Goal: Task Accomplishment & Management: Manage account settings

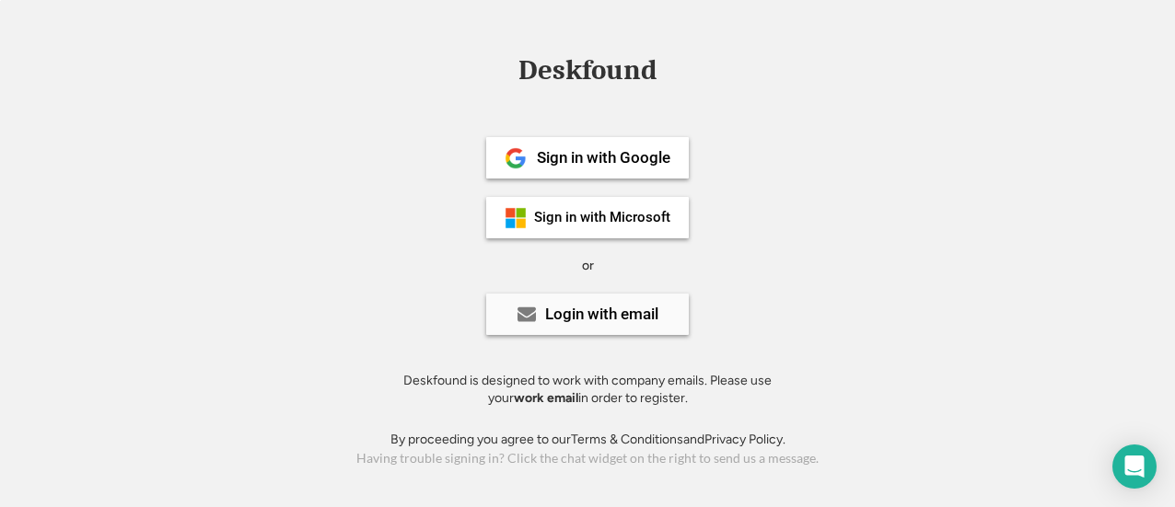
click at [657, 320] on div "Login with email" at bounding box center [601, 315] width 113 height 16
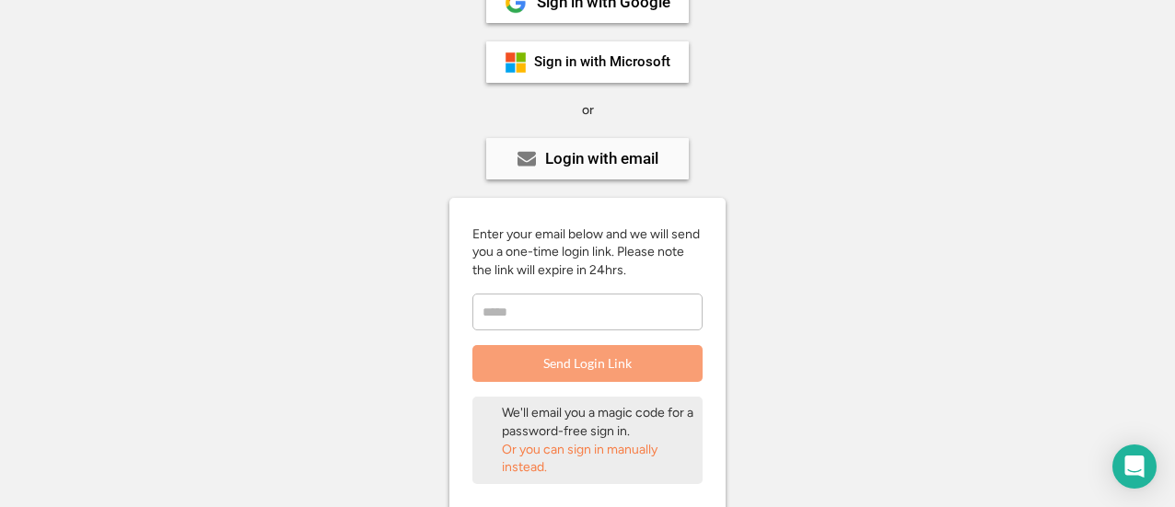
scroll to position [157, 0]
click at [657, 320] on input "email" at bounding box center [587, 311] width 230 height 37
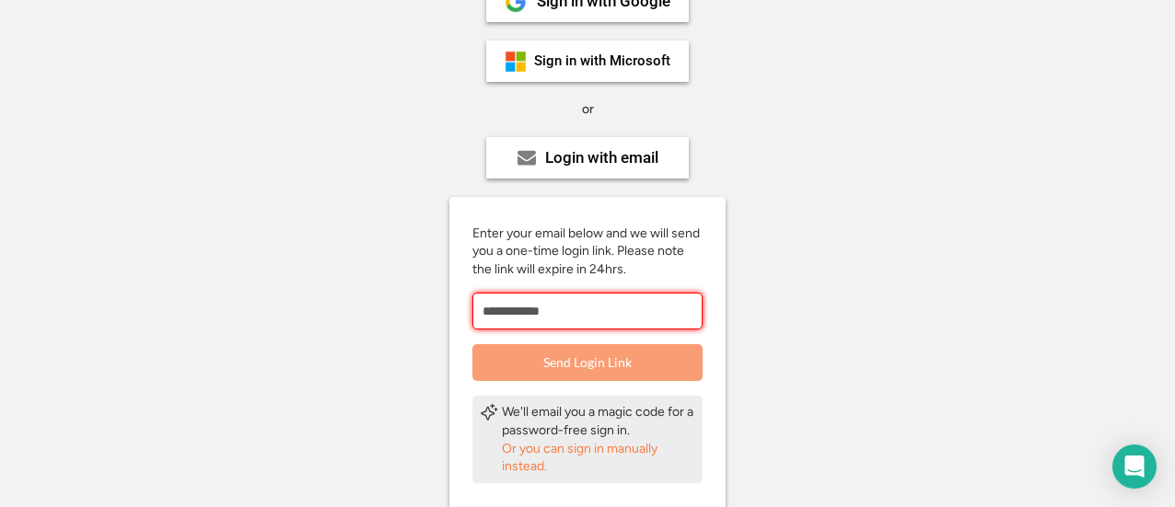
scroll to position [215, 0]
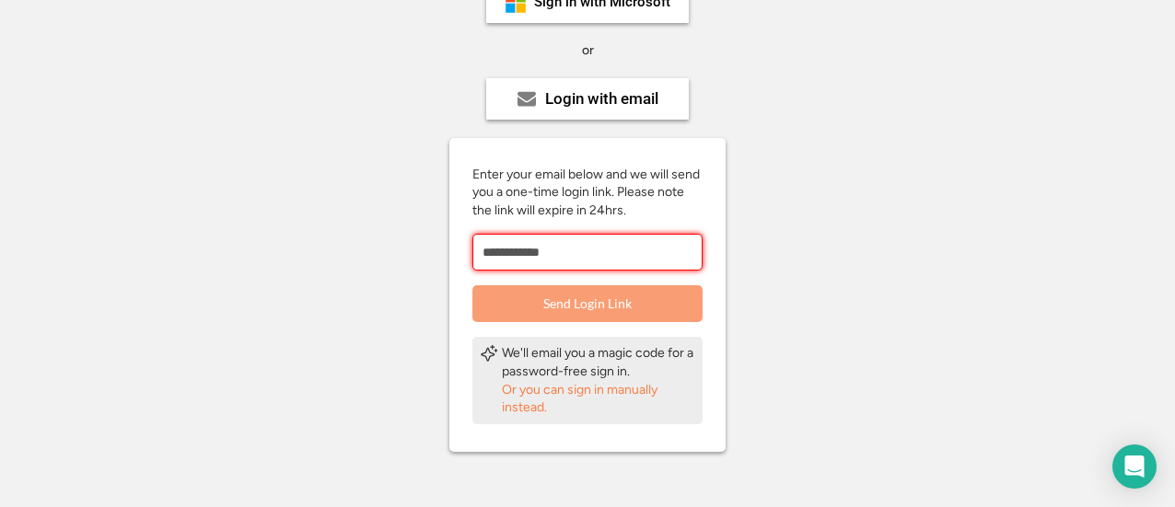
click at [600, 386] on div "Or you can sign in manually instead." at bounding box center [598, 399] width 193 height 36
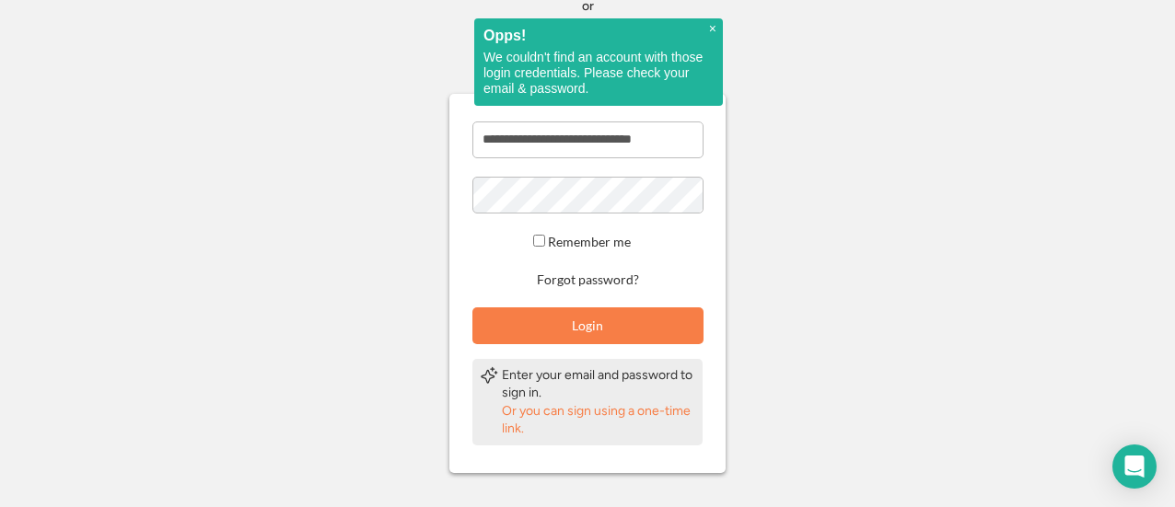
scroll to position [261, 0]
click at [576, 425] on div "Or you can sign using a one-time link." at bounding box center [598, 419] width 193 height 36
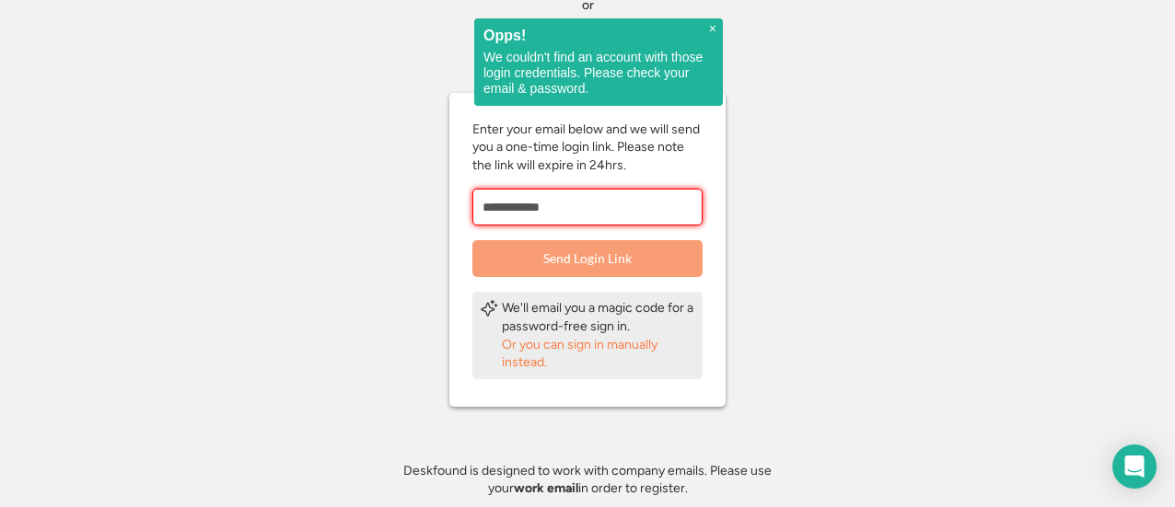
click at [578, 197] on input "**********" at bounding box center [587, 207] width 230 height 37
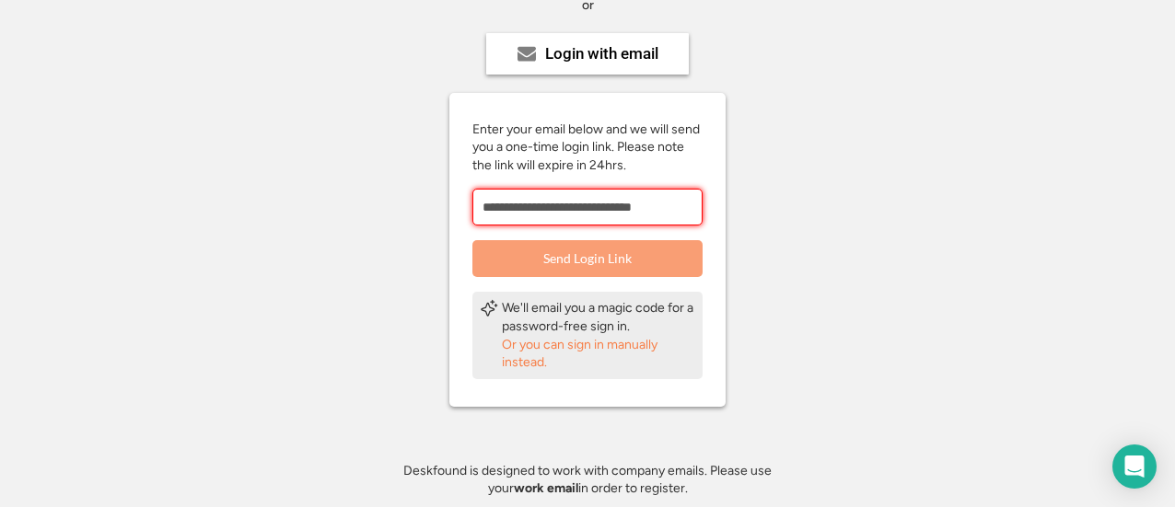
type input "**********"
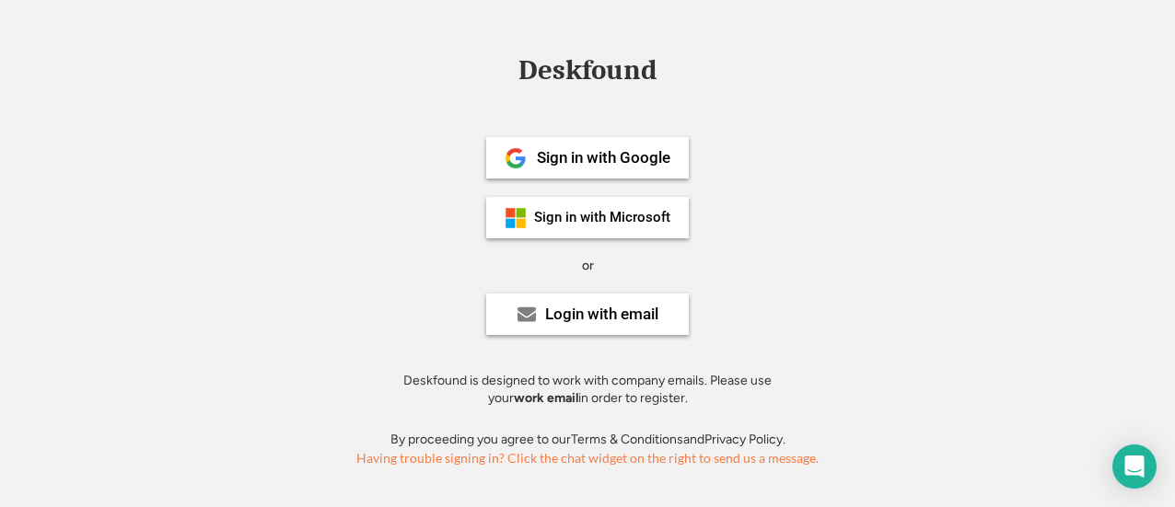
scroll to position [44, 0]
click at [639, 329] on div "Login with email" at bounding box center [587, 314] width 203 height 41
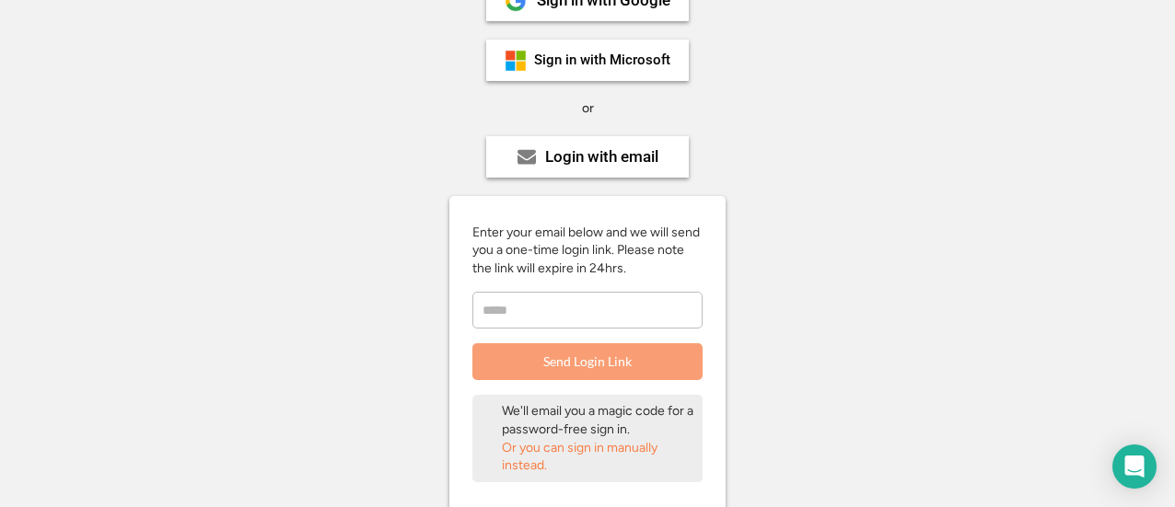
scroll to position [158, 0]
click at [523, 333] on div "Enter your email below and we will send you a one-time login link. Please note …" at bounding box center [587, 301] width 276 height 157
click at [516, 320] on input "email" at bounding box center [587, 309] width 230 height 37
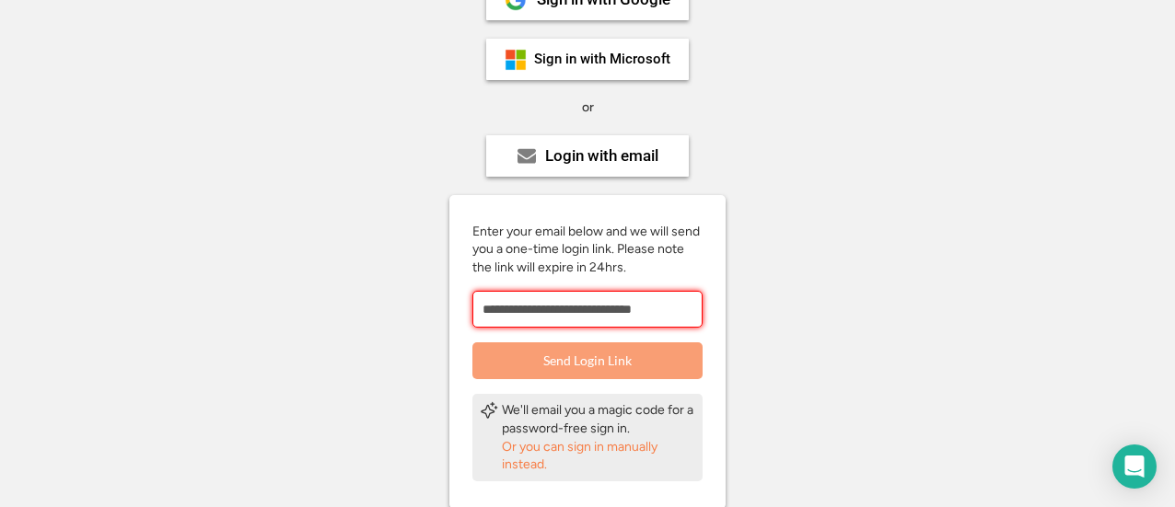
type input "**********"
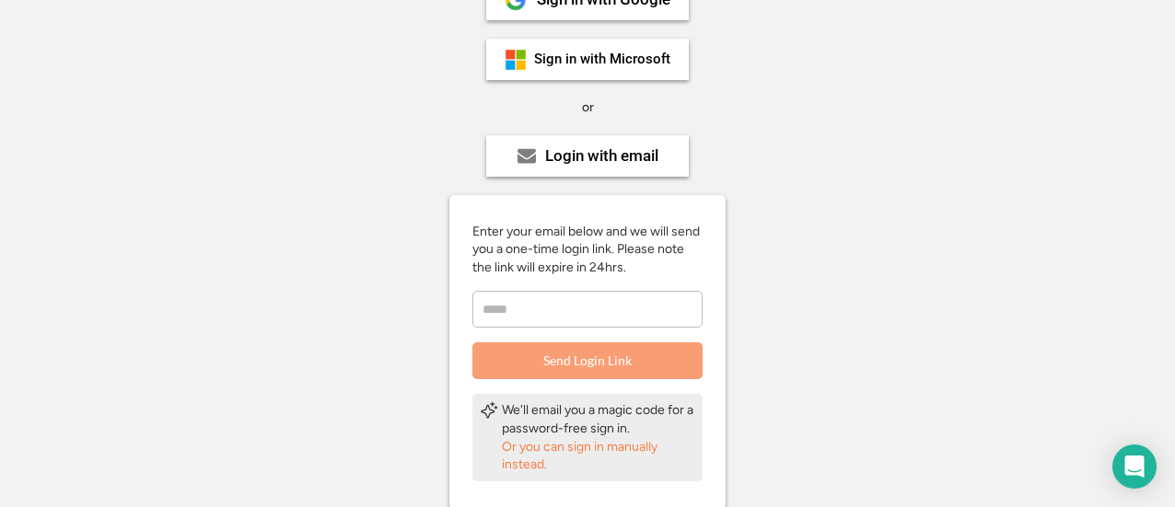
scroll to position [0, 0]
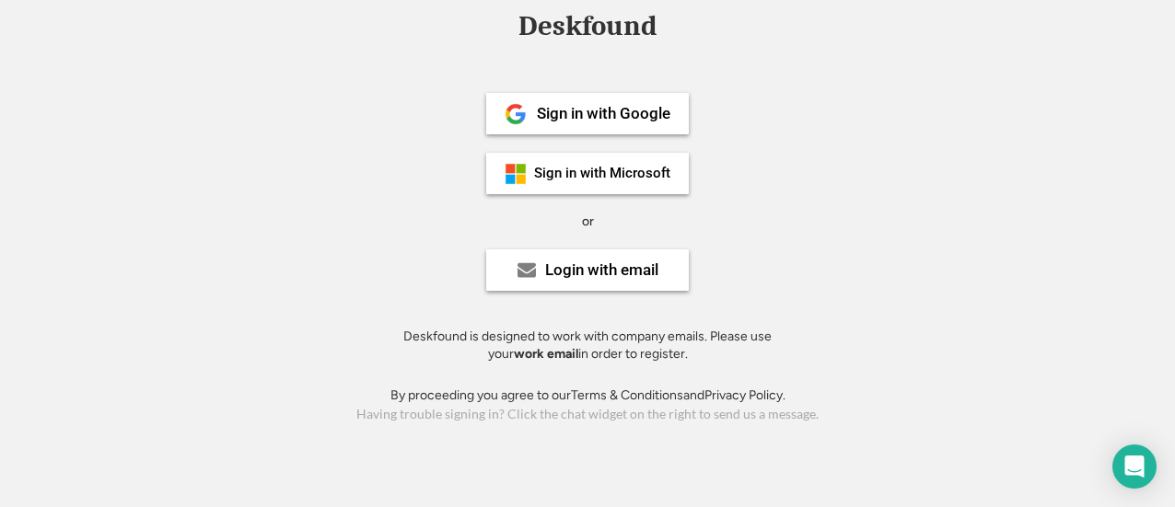
scroll to position [44, 0]
click at [533, 362] on div "Deskfound is designed to work with company emails. Please use your work email i…" at bounding box center [587, 346] width 414 height 36
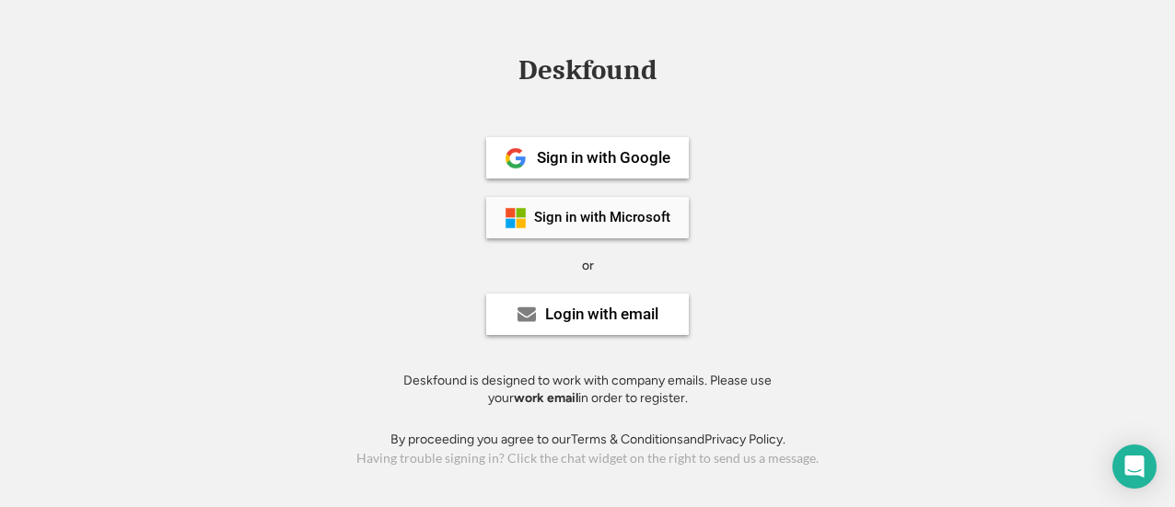
click at [628, 238] on div "Sign in with Microsoft" at bounding box center [587, 217] width 203 height 41
click at [627, 229] on div "Sign in with Microsoft" at bounding box center [587, 217] width 203 height 41
click at [599, 328] on div "Login with email" at bounding box center [587, 314] width 203 height 41
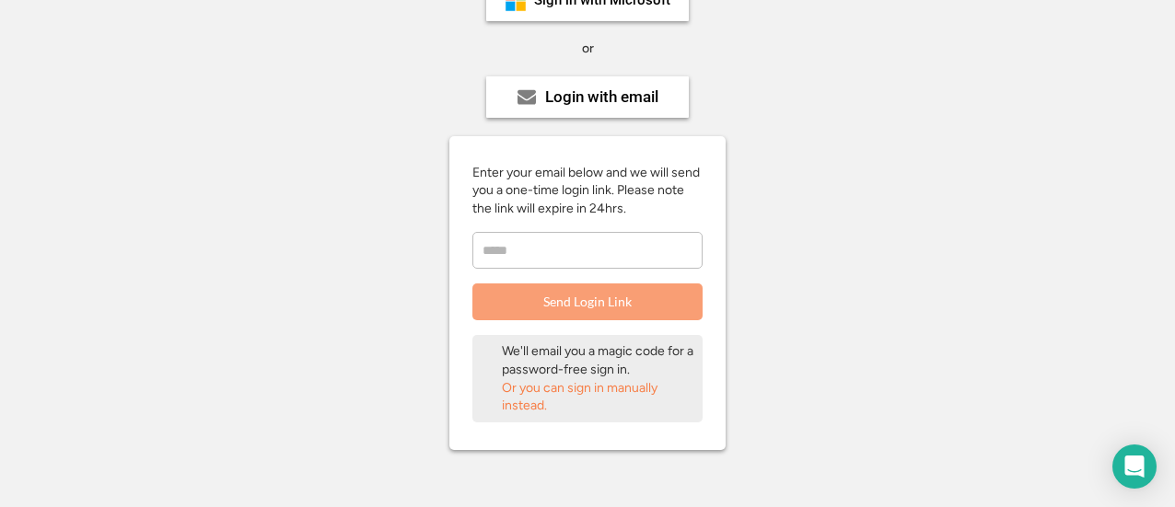
scroll to position [220, 0]
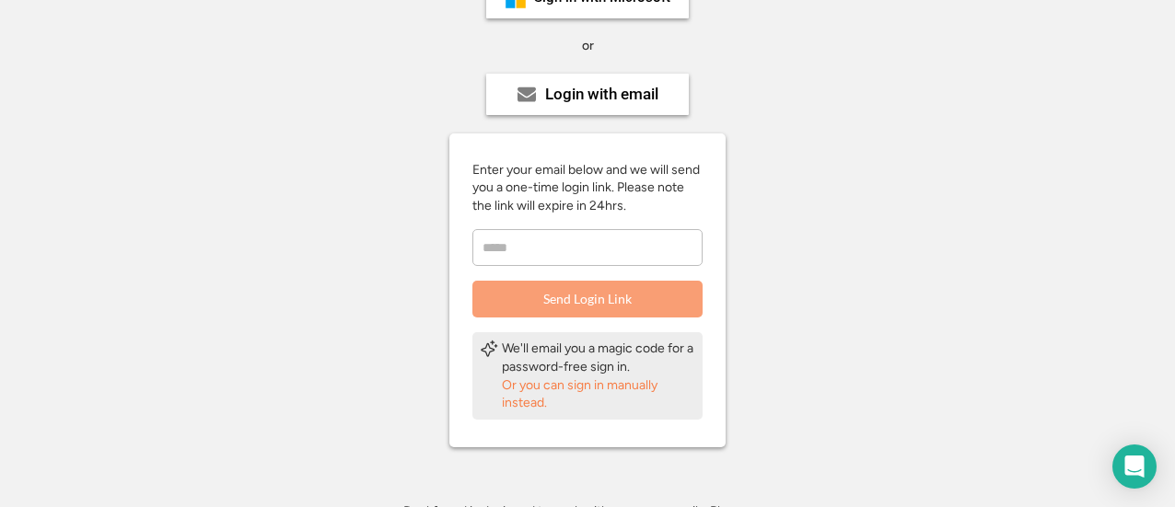
click at [545, 261] on input "email" at bounding box center [587, 247] width 230 height 37
click at [576, 390] on div "Or you can sign in manually instead." at bounding box center [598, 395] width 193 height 36
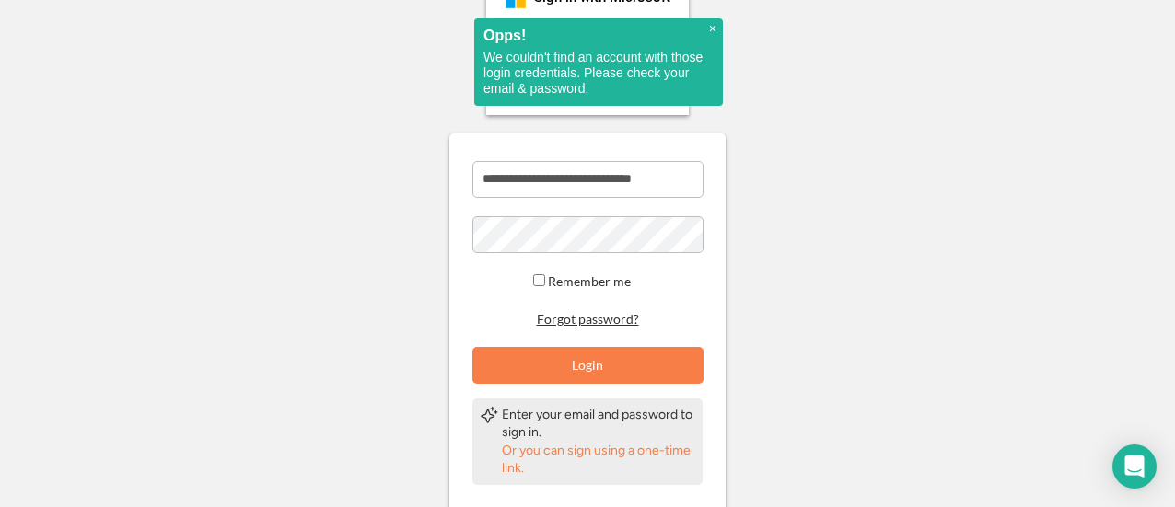
click at [594, 315] on button "Forgot password?" at bounding box center [588, 319] width 108 height 17
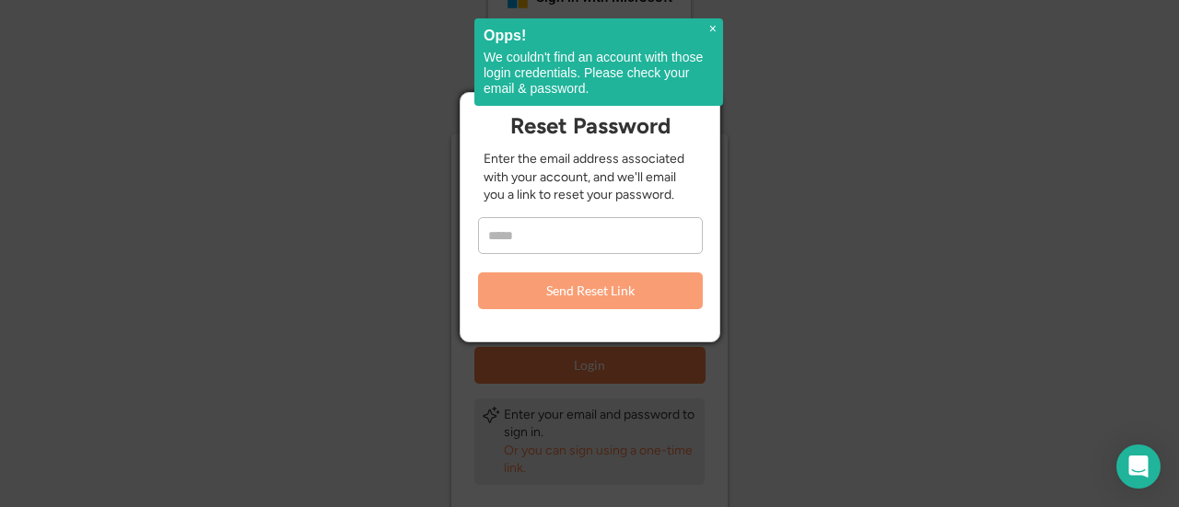
click at [709, 30] on span "×" at bounding box center [712, 29] width 7 height 16
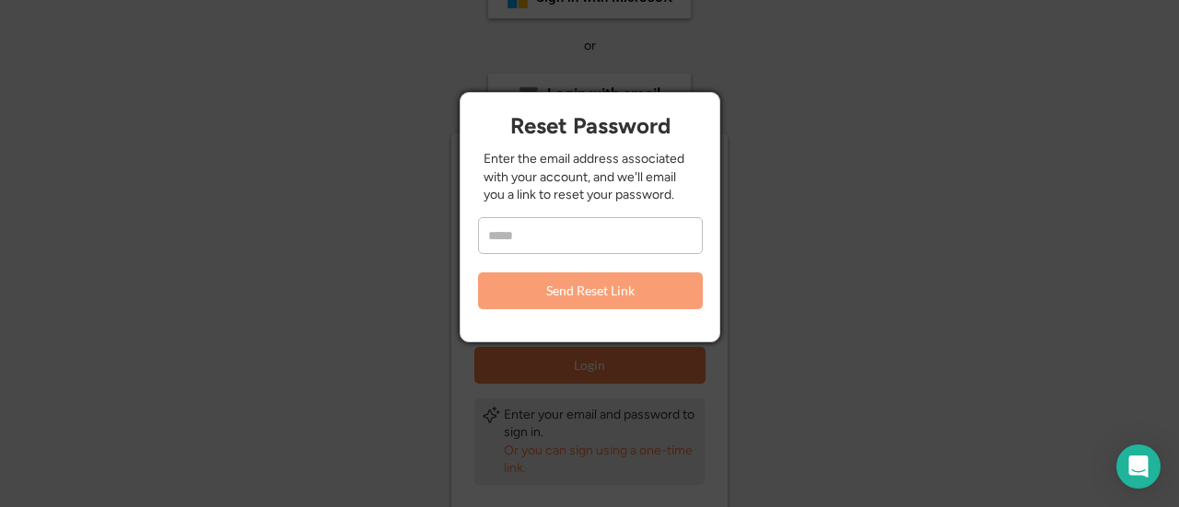
click at [648, 191] on div "Enter the email address associated with your account, and we'll email you a lin…" at bounding box center [590, 177] width 215 height 54
click at [576, 242] on input "email" at bounding box center [590, 235] width 225 height 37
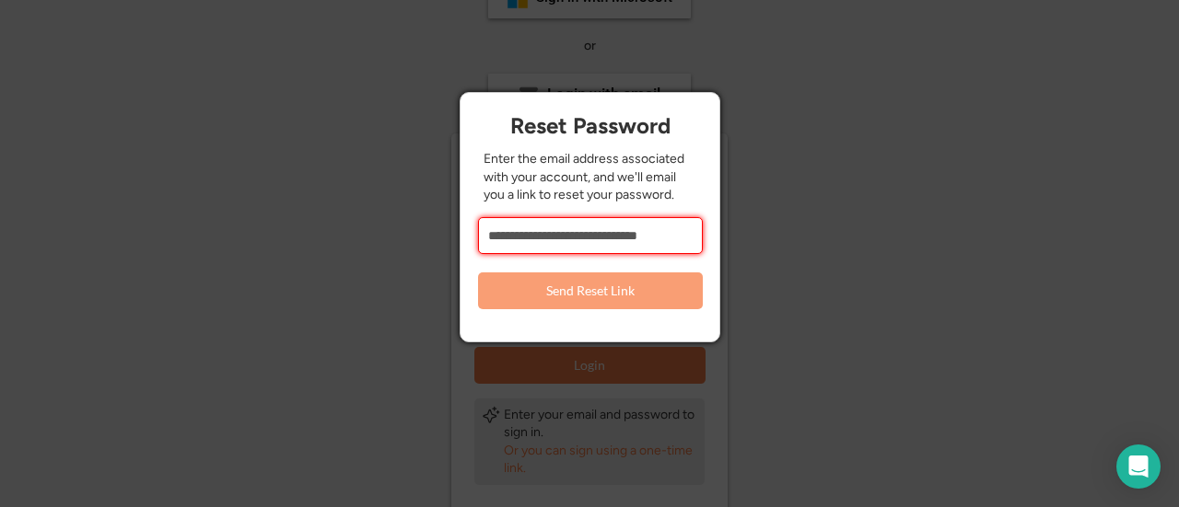
type input "**********"
click at [555, 290] on button "Send Reset Link" at bounding box center [590, 291] width 225 height 37
